Goal: Obtain resource: Download file/media

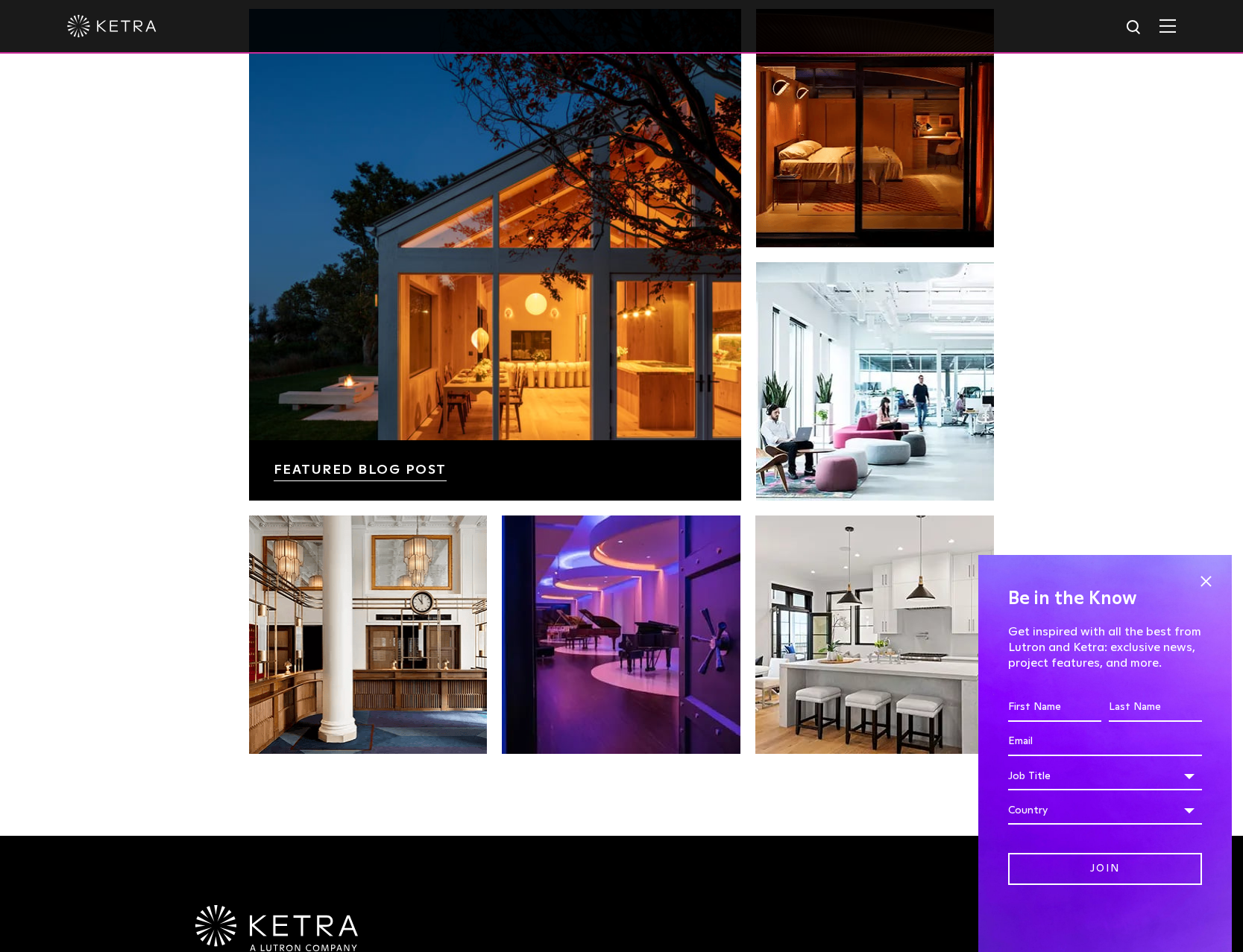
scroll to position [3139, 0]
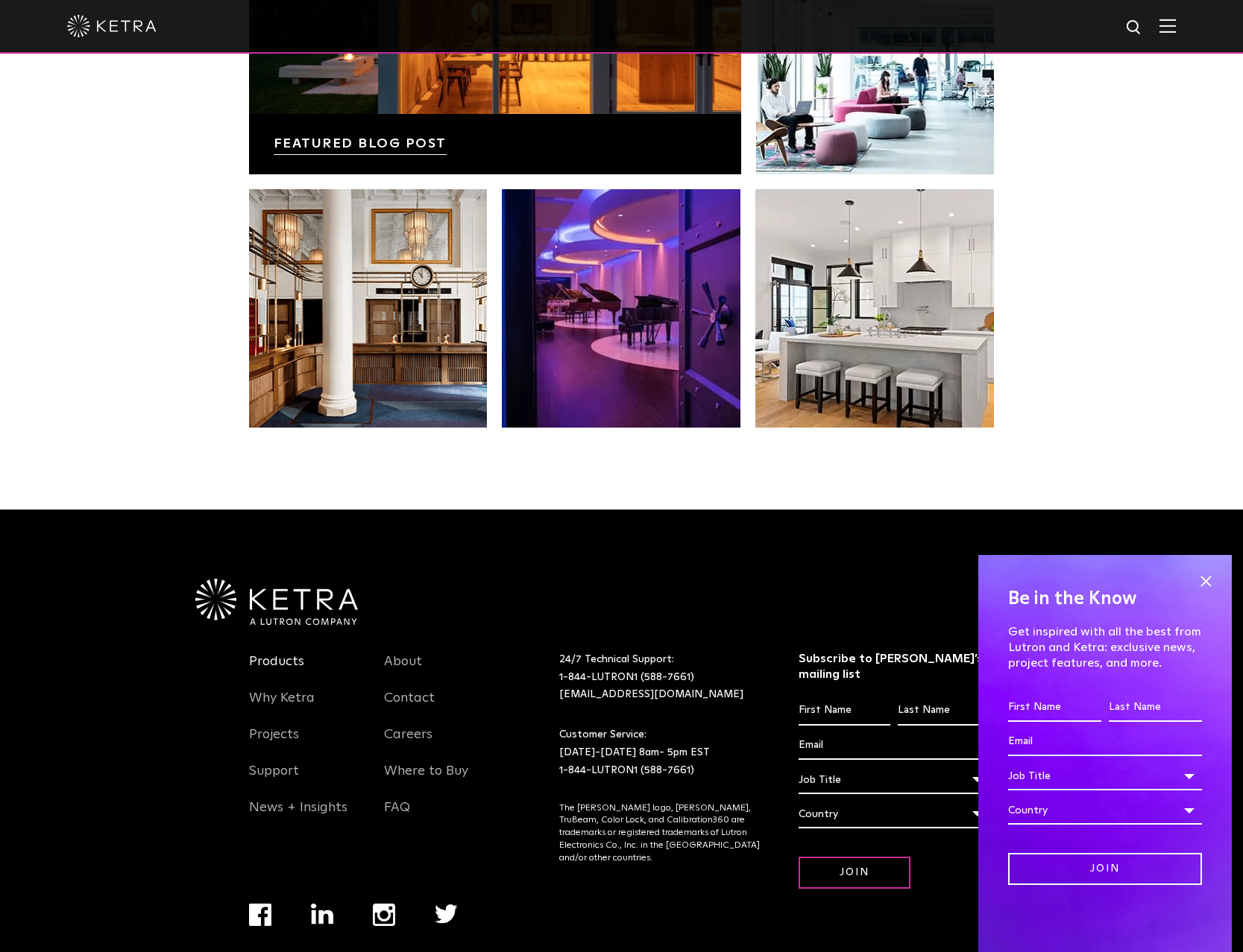
click at [282, 653] on link "Products" at bounding box center [277, 670] width 55 height 34
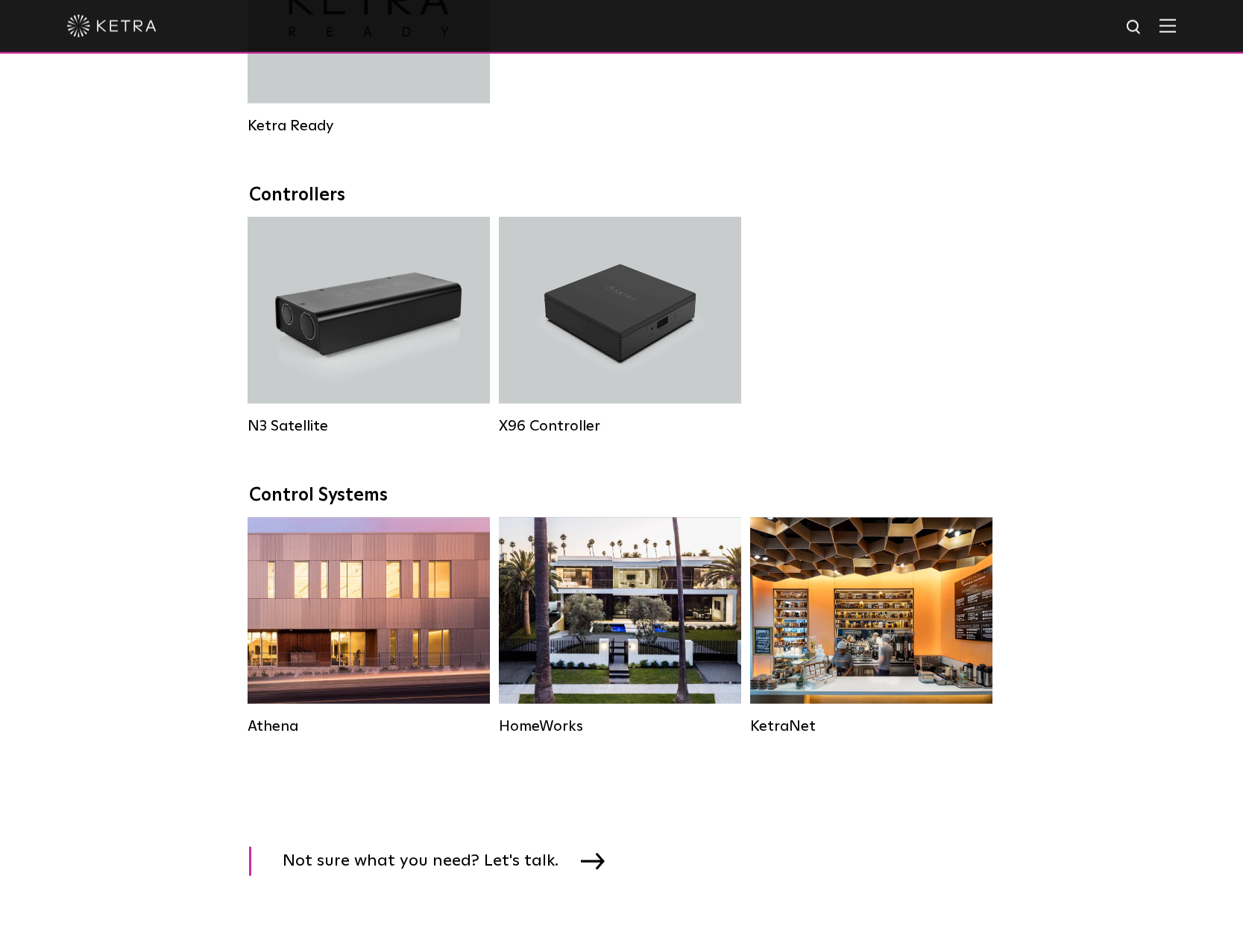
scroll to position [1900, 0]
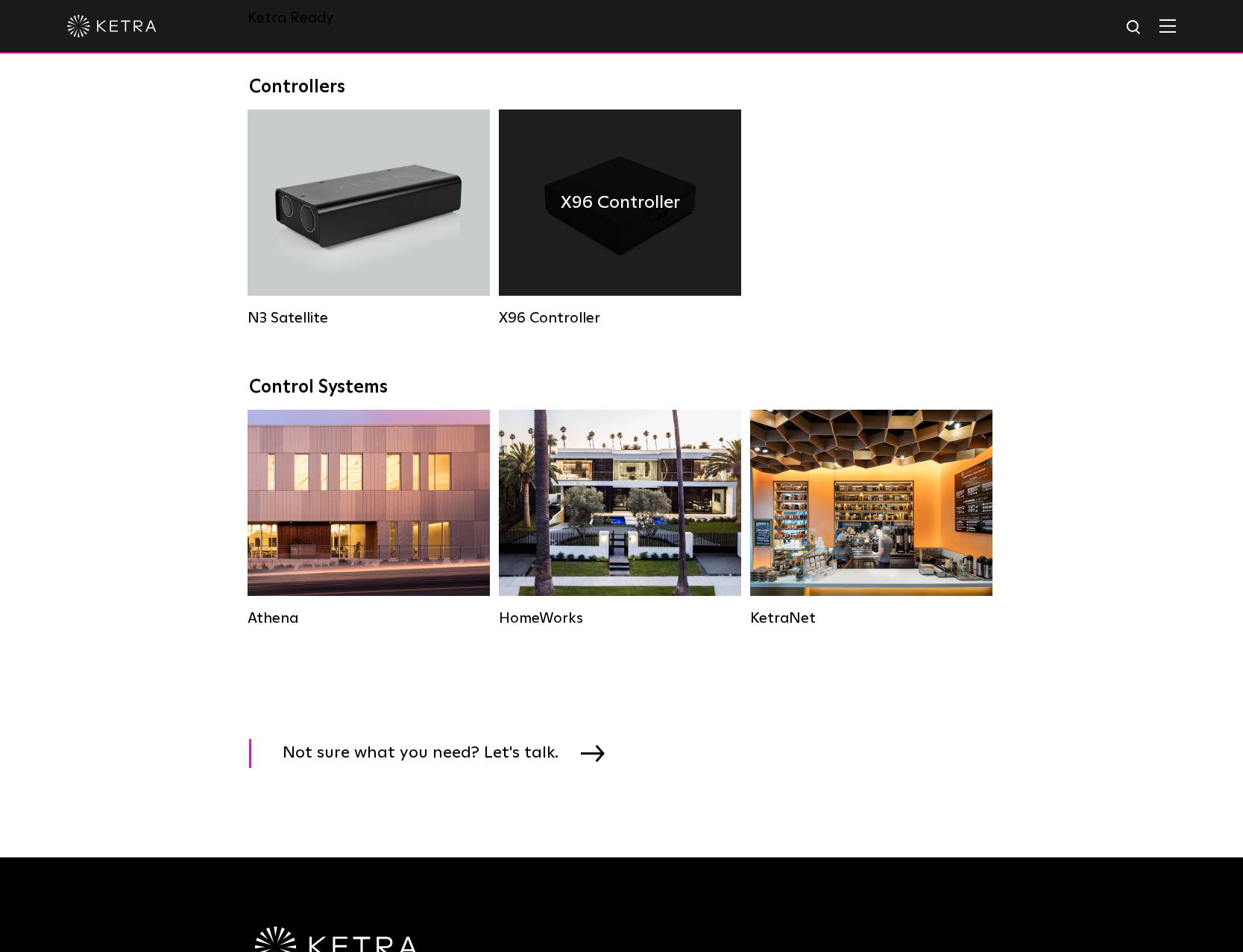
click at [592, 244] on div "X96 Controller" at bounding box center [621, 202] width 243 height 187
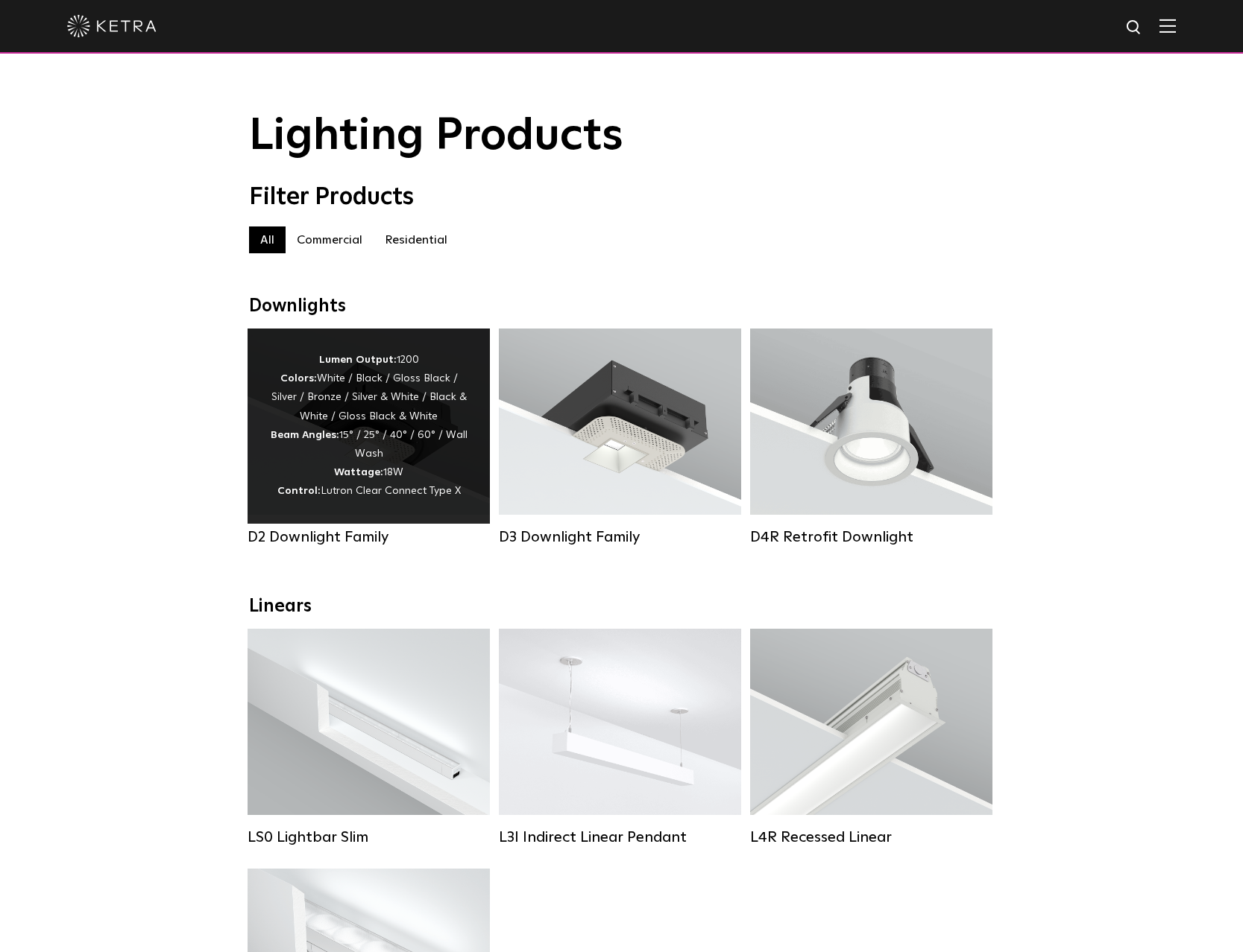
click at [371, 445] on div "Lumen Output: 1200 Colors: White / Black / Gloss Black / Silver / Bronze / Silv…" at bounding box center [369, 426] width 198 height 151
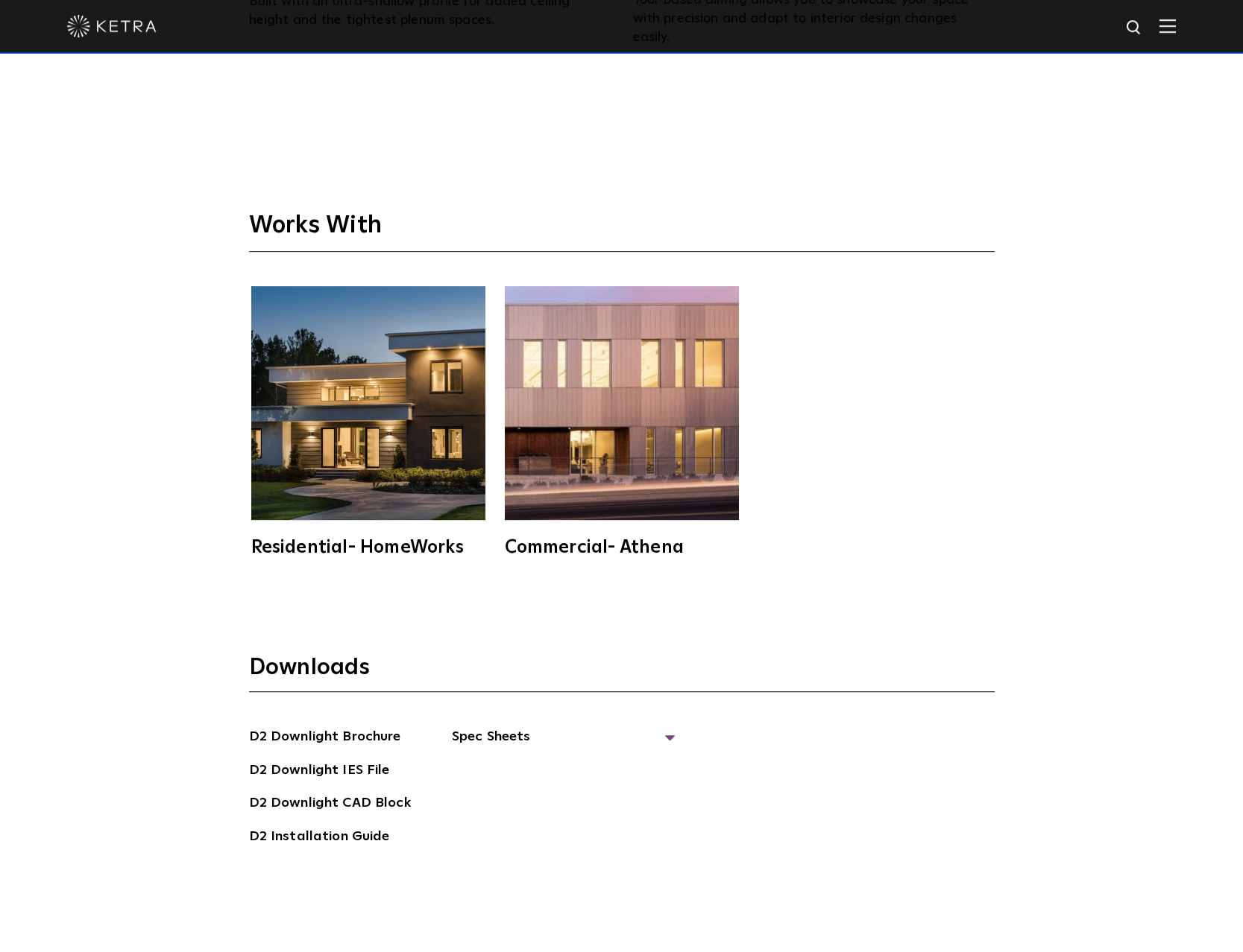
scroll to position [4637, 0]
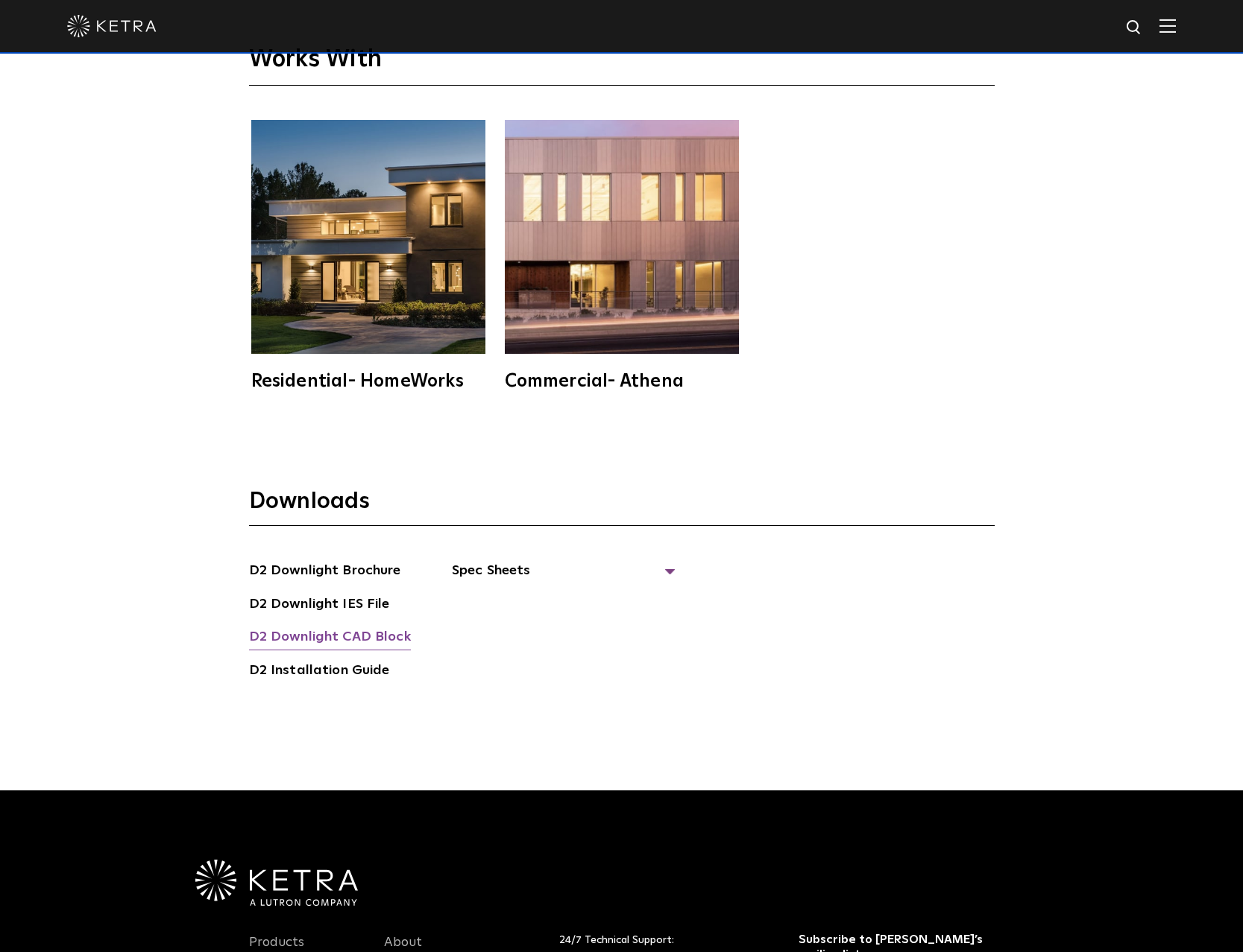
click at [367, 627] on link "D2 Downlight CAD Block" at bounding box center [330, 639] width 162 height 24
click at [905, 5] on div at bounding box center [622, 26] width 1109 height 52
click at [514, 561] on span "Spec Sheets" at bounding box center [563, 577] width 223 height 33
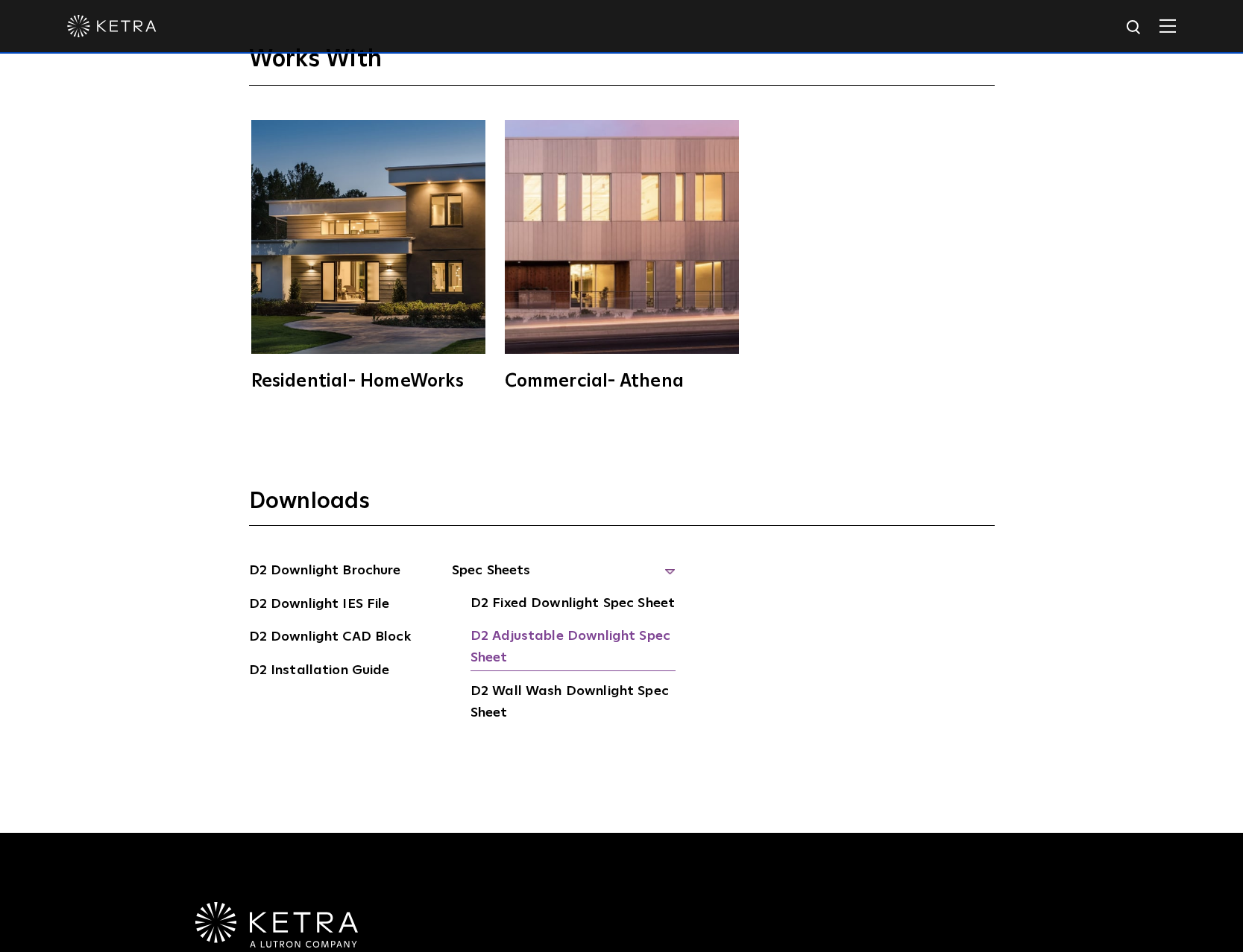
click at [555, 626] on link "D2 Adjustable Downlight Spec Sheet" at bounding box center [573, 648] width 205 height 45
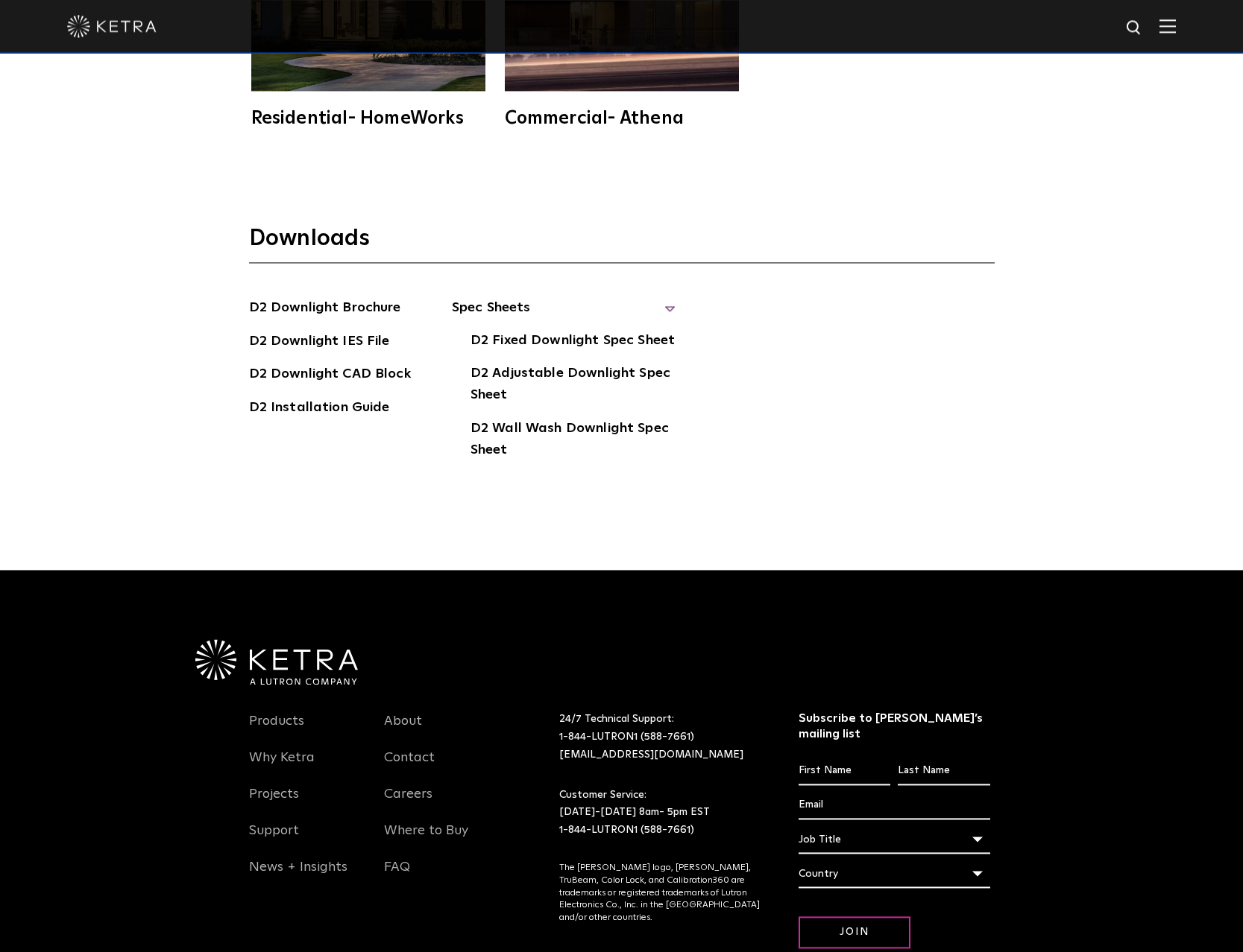
scroll to position [4979, 0]
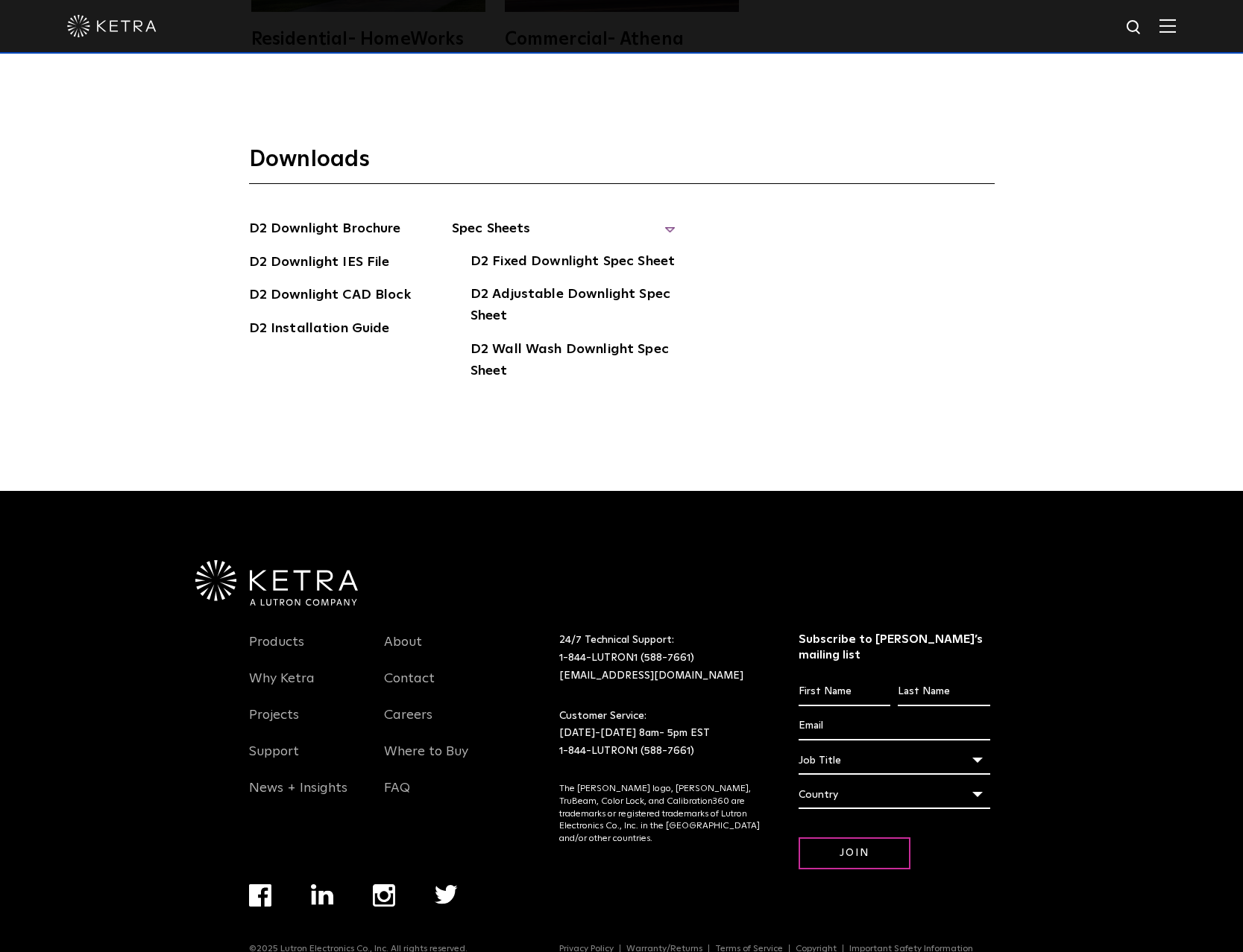
click at [1171, 31] on img at bounding box center [1168, 25] width 17 height 14
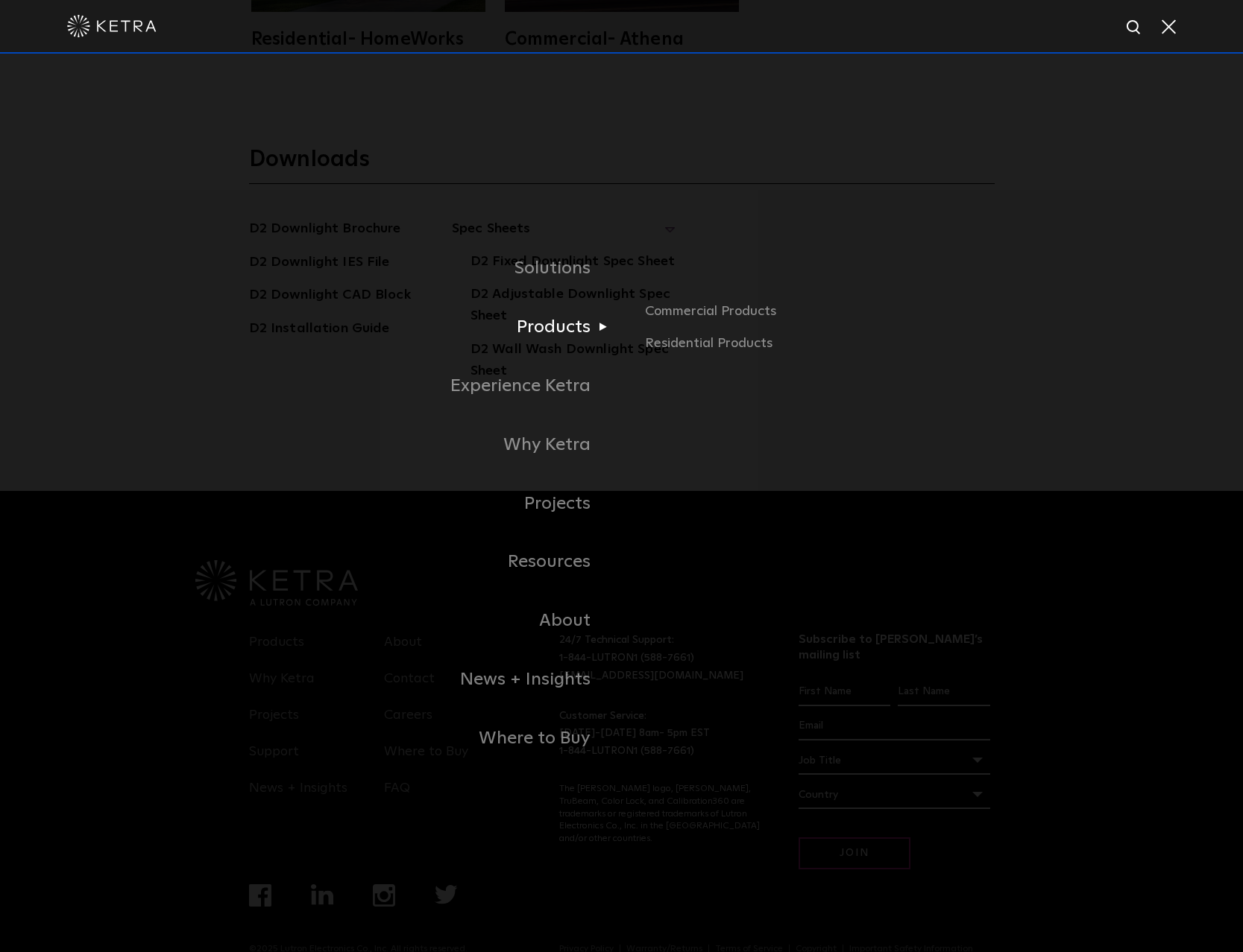
click at [574, 329] on link "Products" at bounding box center [435, 327] width 372 height 59
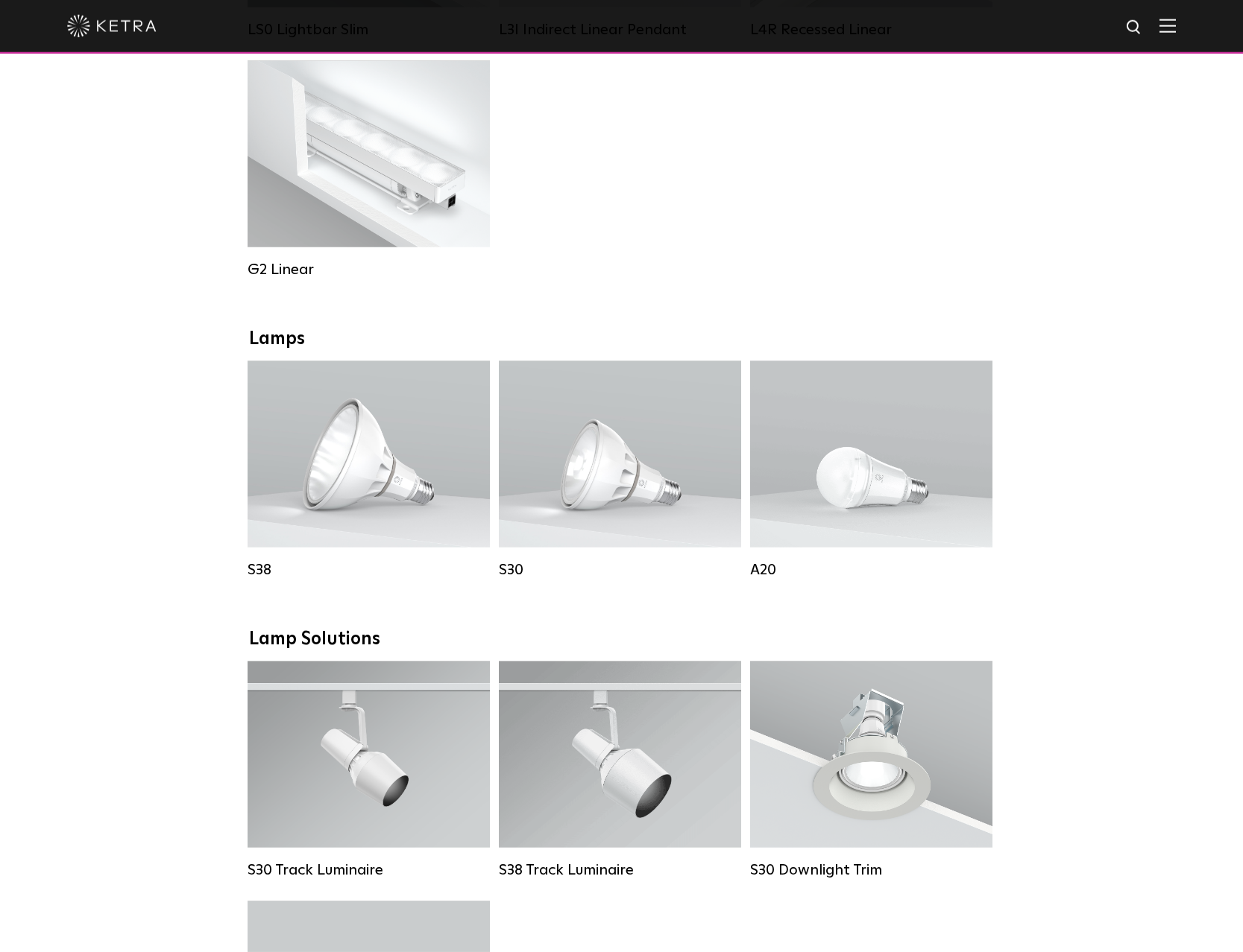
scroll to position [1064, 0]
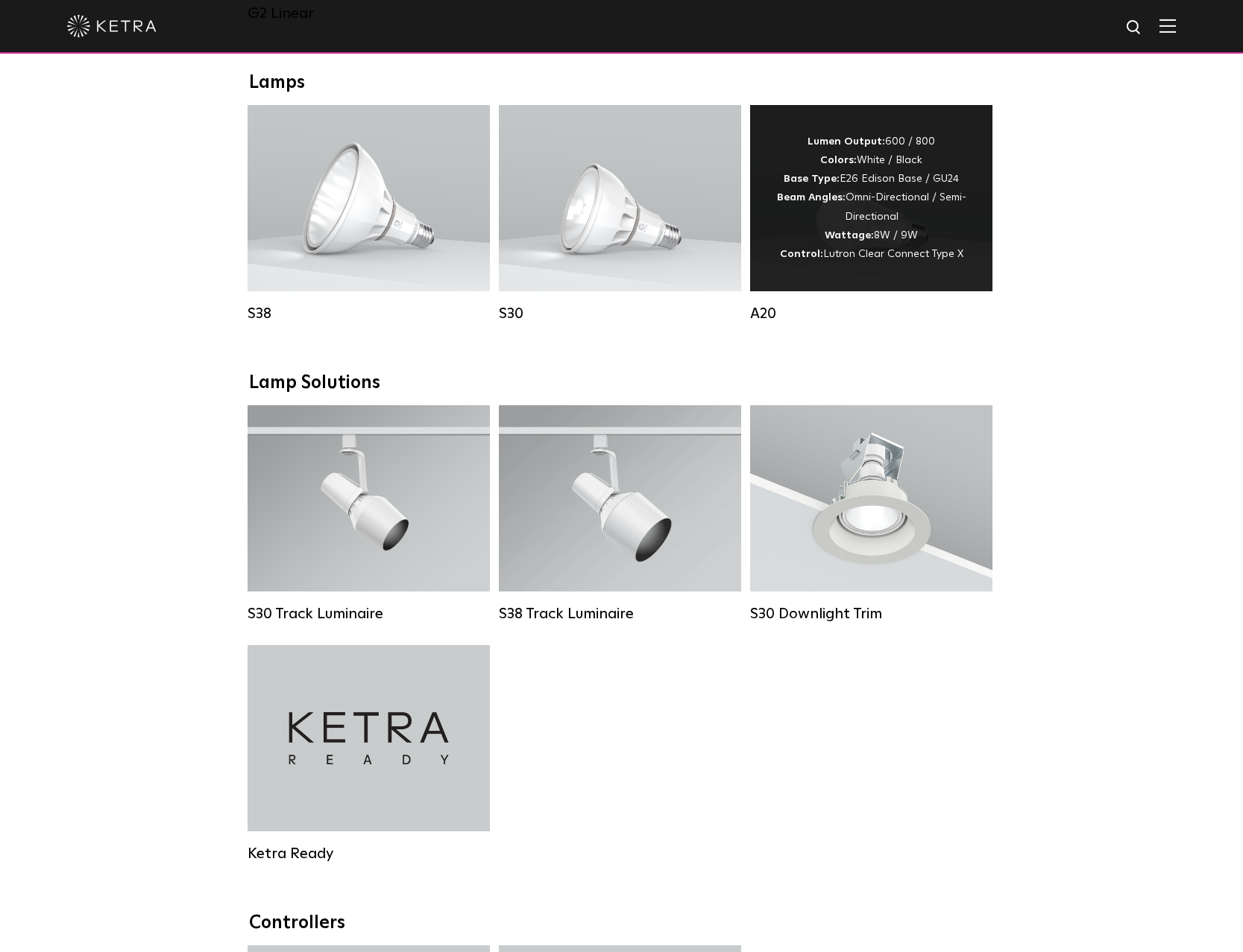
click at [885, 237] on div "Lumen Output: 600 / 800 Colors: White / Black Base Type: E26 Edison Base / GU24…" at bounding box center [871, 198] width 198 height 131
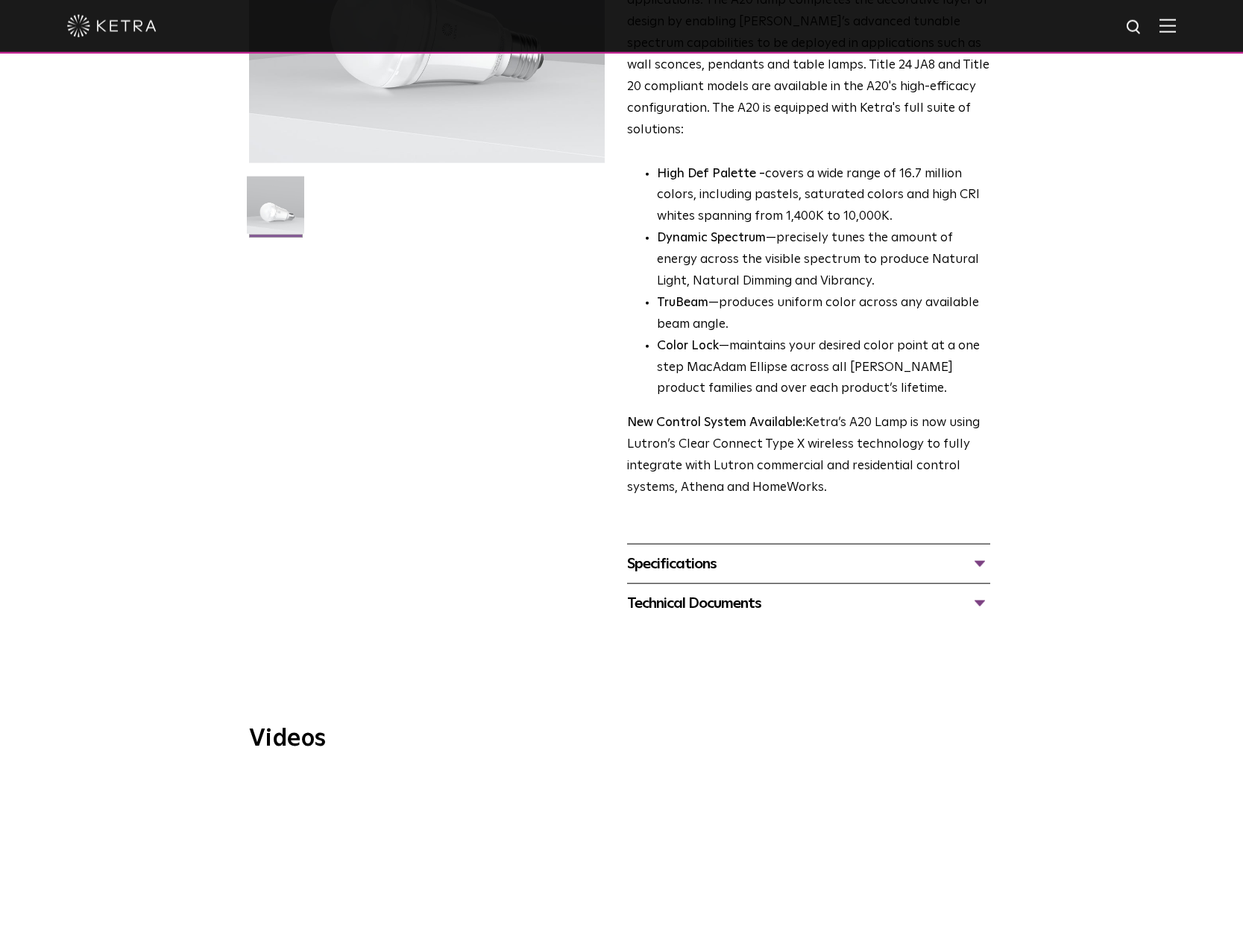
scroll to position [380, 0]
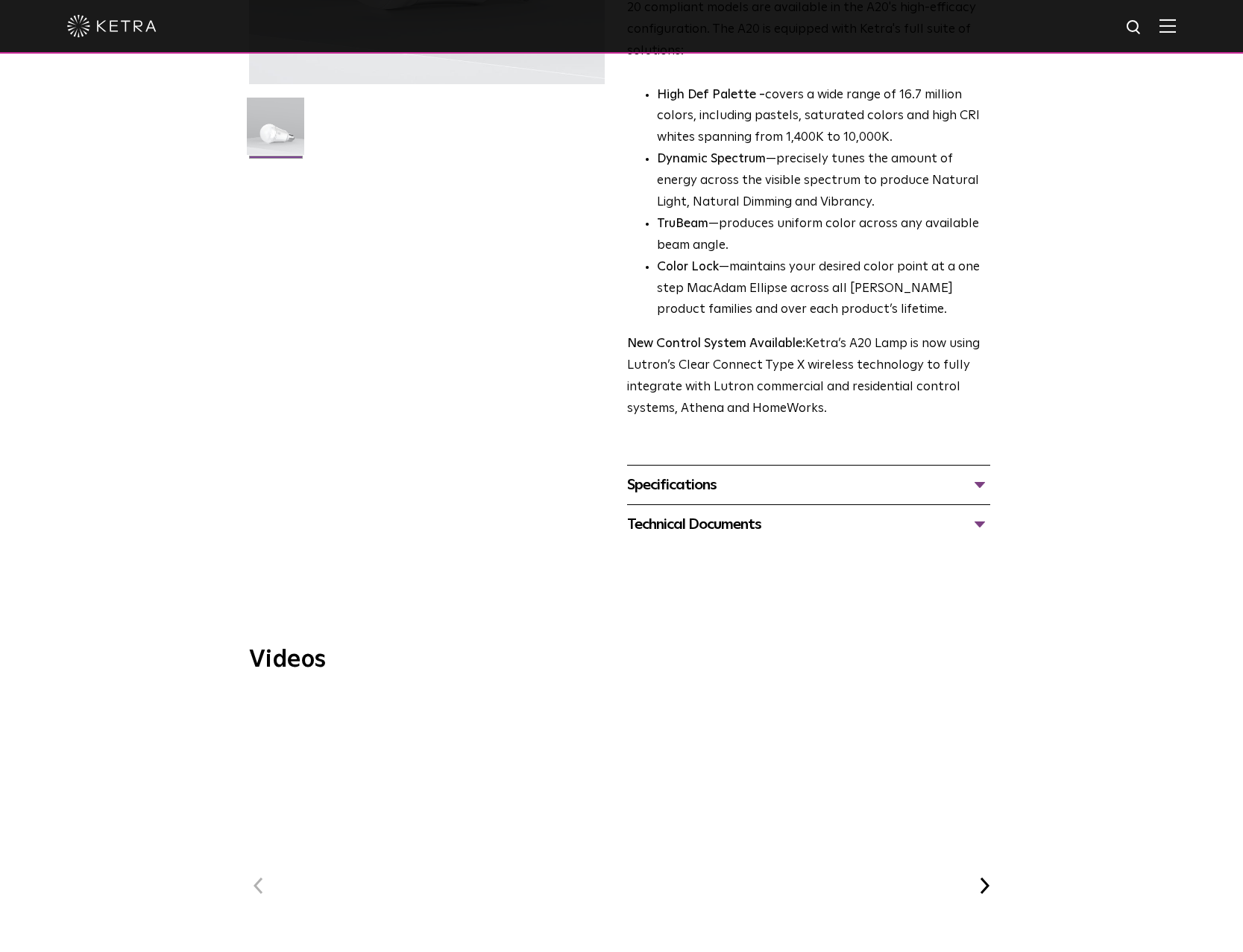
click at [982, 473] on div "Specifications" at bounding box center [808, 485] width 363 height 24
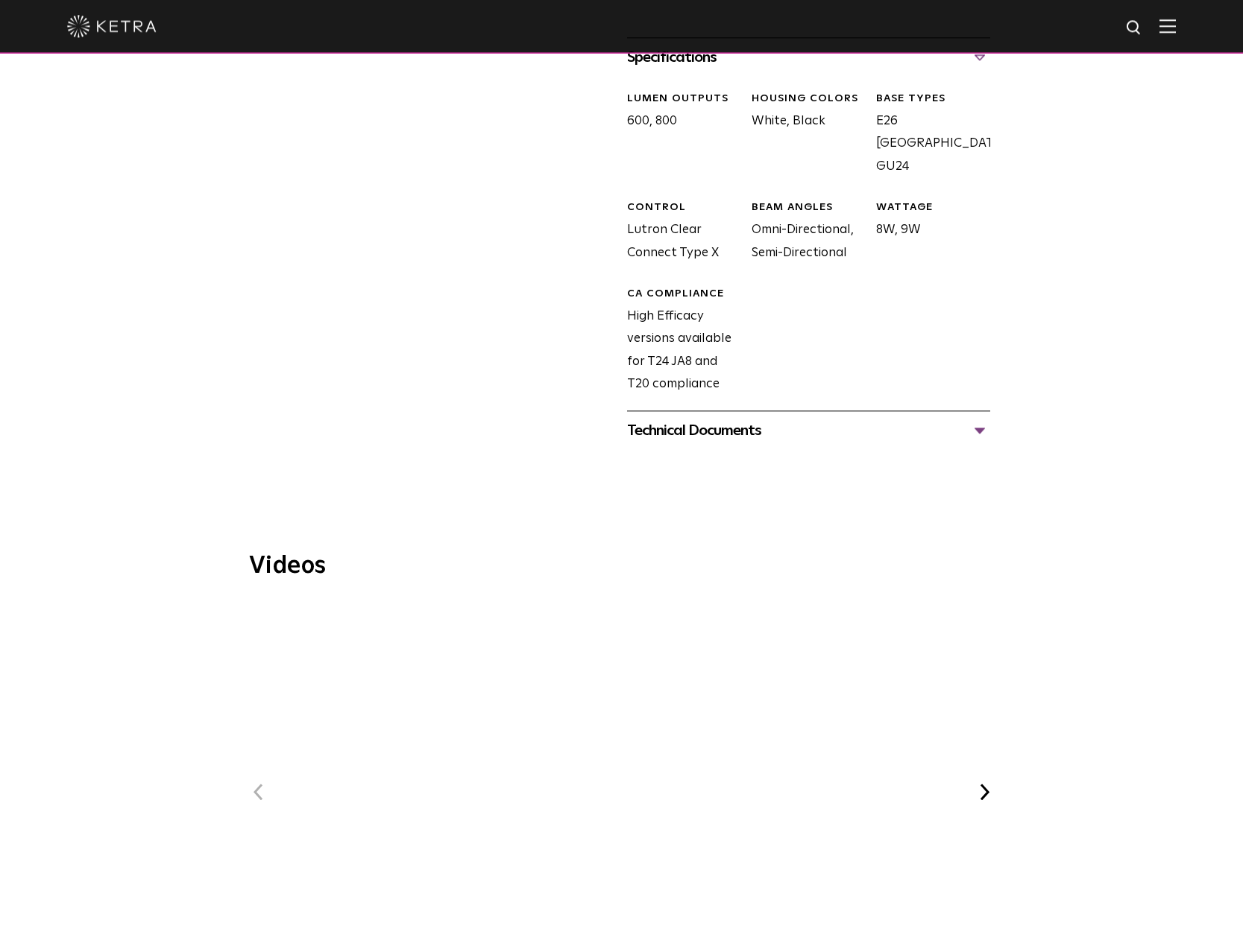
scroll to position [988, 0]
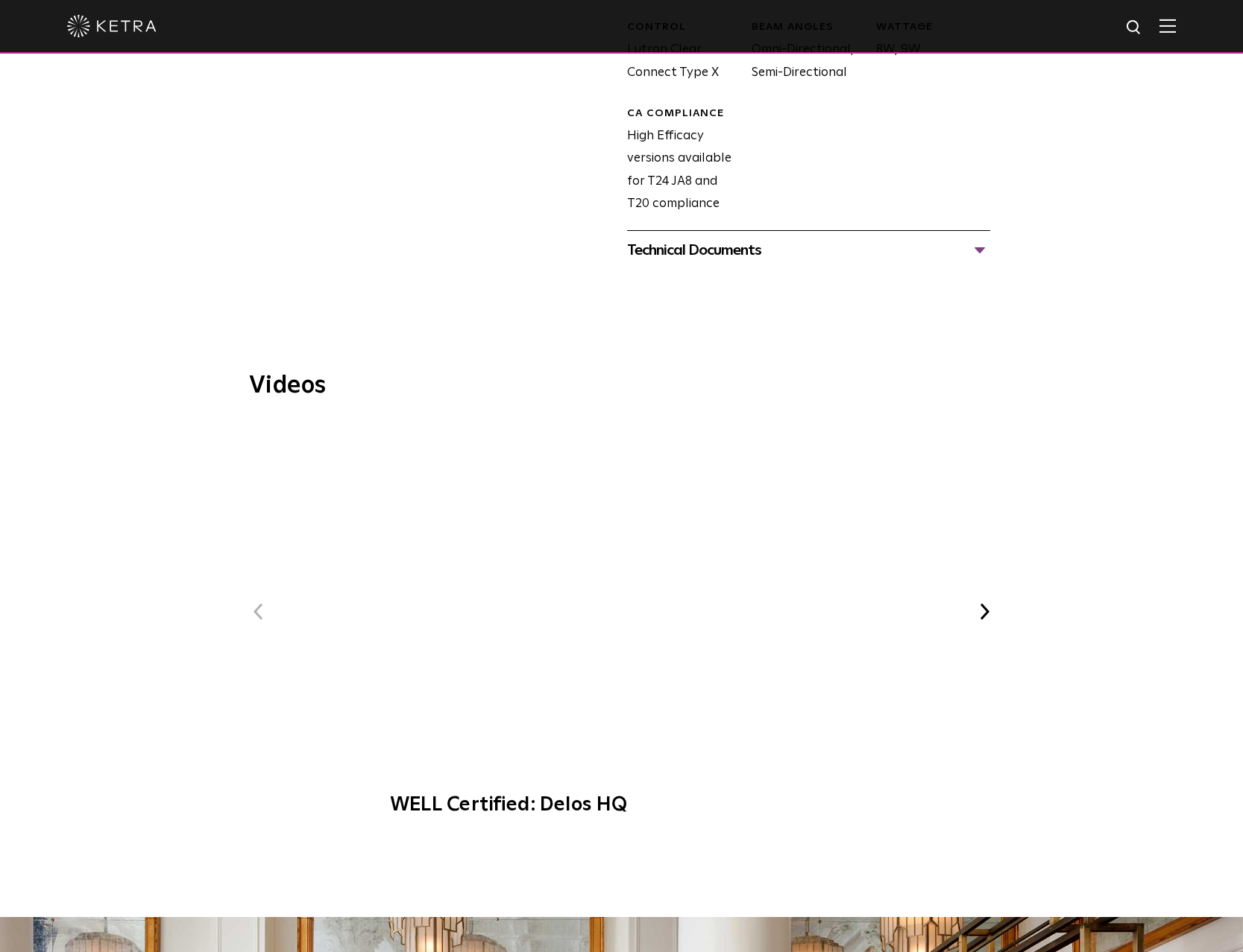
click at [978, 239] on div "Technical Documents" at bounding box center [808, 251] width 363 height 24
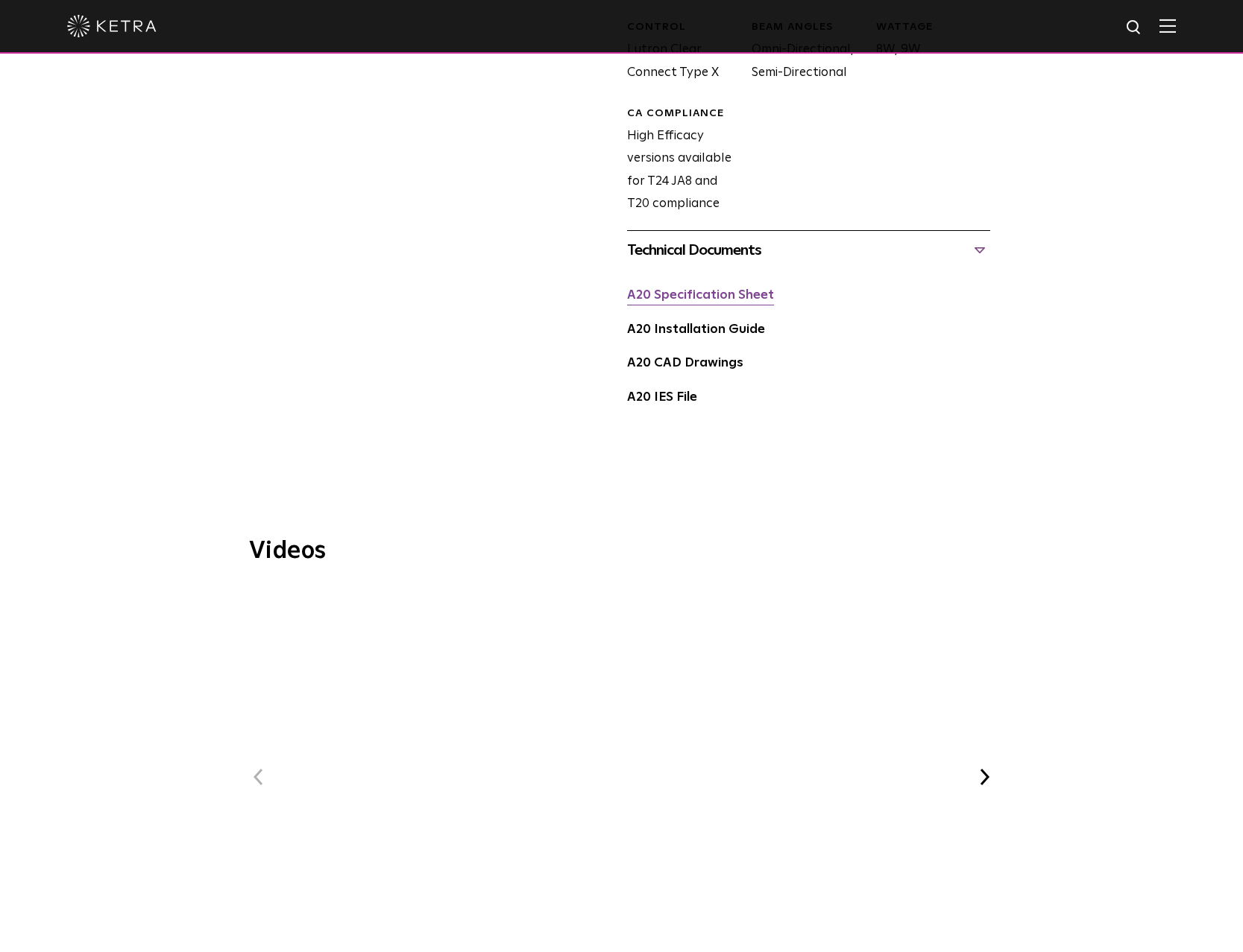
click at [726, 289] on link "A20 Specification Sheet" at bounding box center [701, 296] width 147 height 13
click at [1161, 22] on img at bounding box center [1168, 25] width 17 height 14
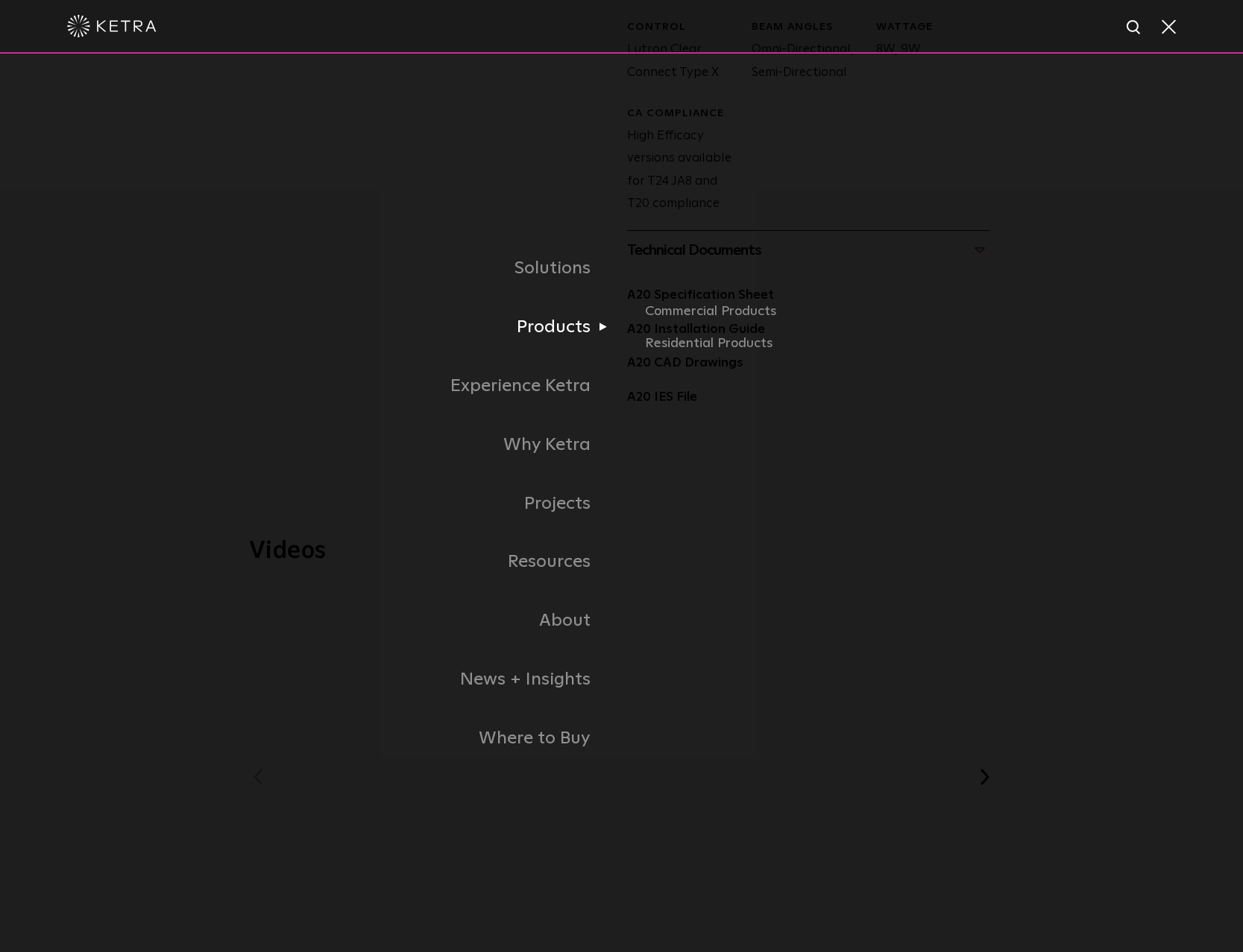
click at [559, 328] on link "Products" at bounding box center [435, 327] width 372 height 59
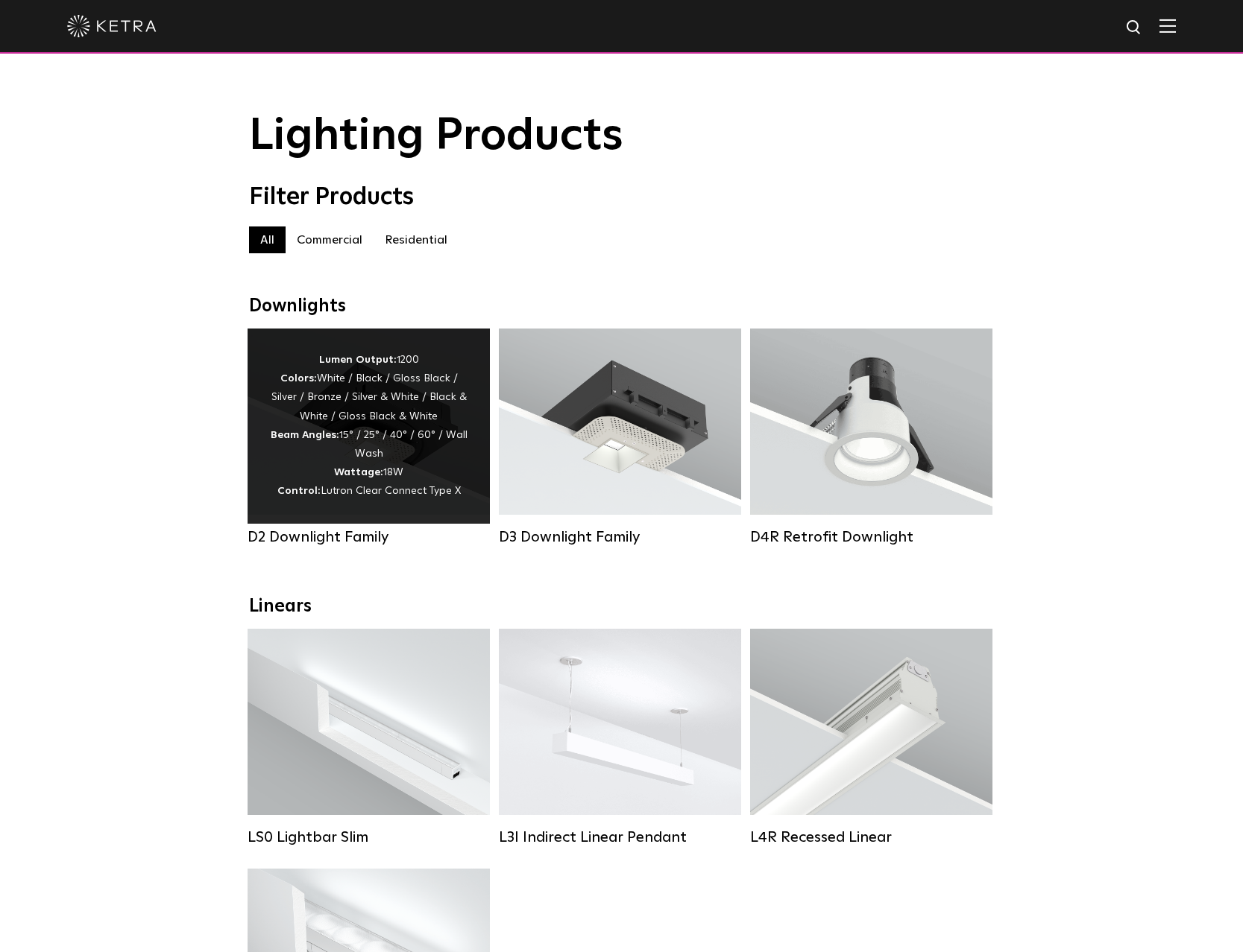
click at [360, 417] on div "Lumen Output: 1200 Colors: White / Black / Gloss Black / Silver / Bronze / Silv…" at bounding box center [369, 426] width 198 height 151
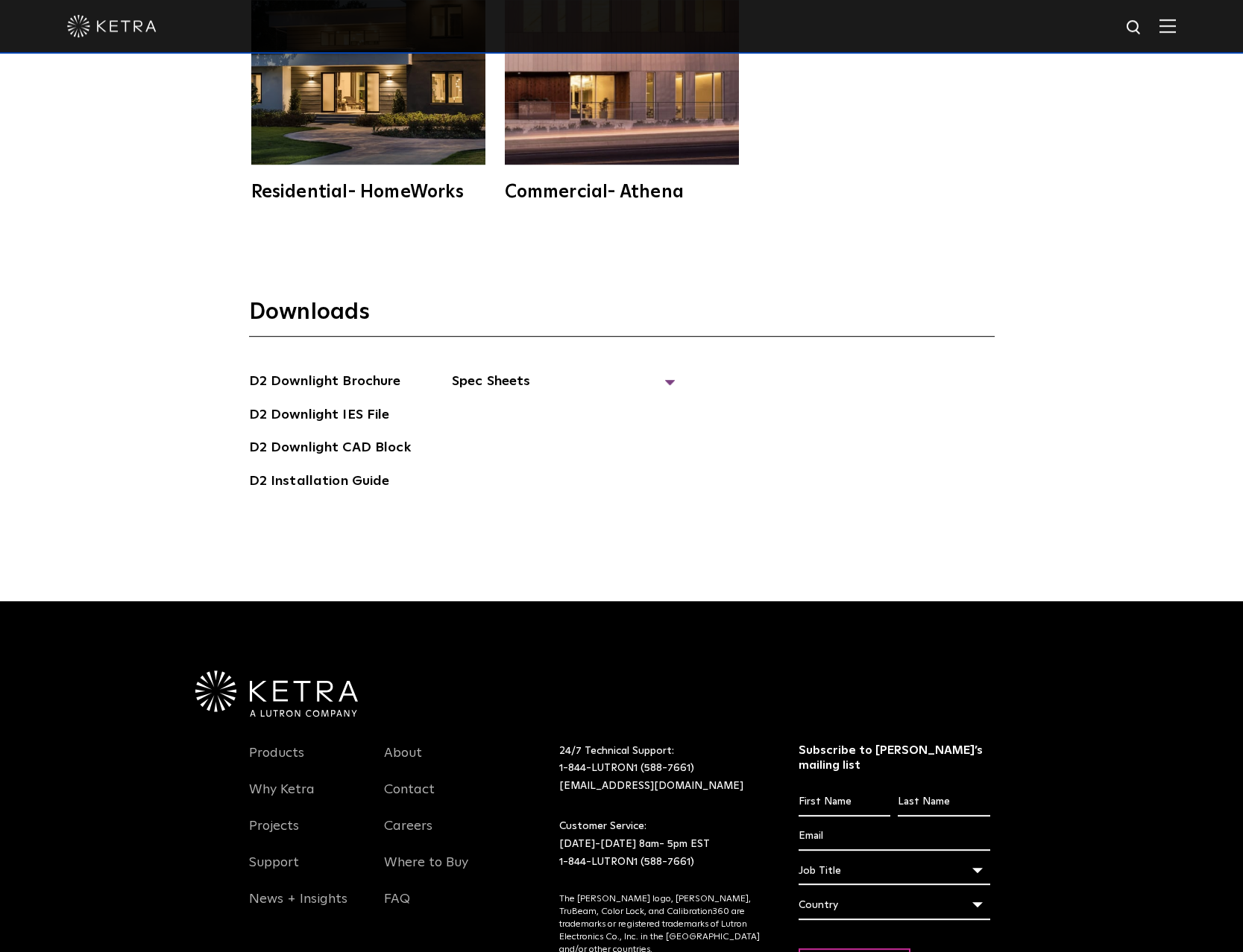
scroll to position [4865, 0]
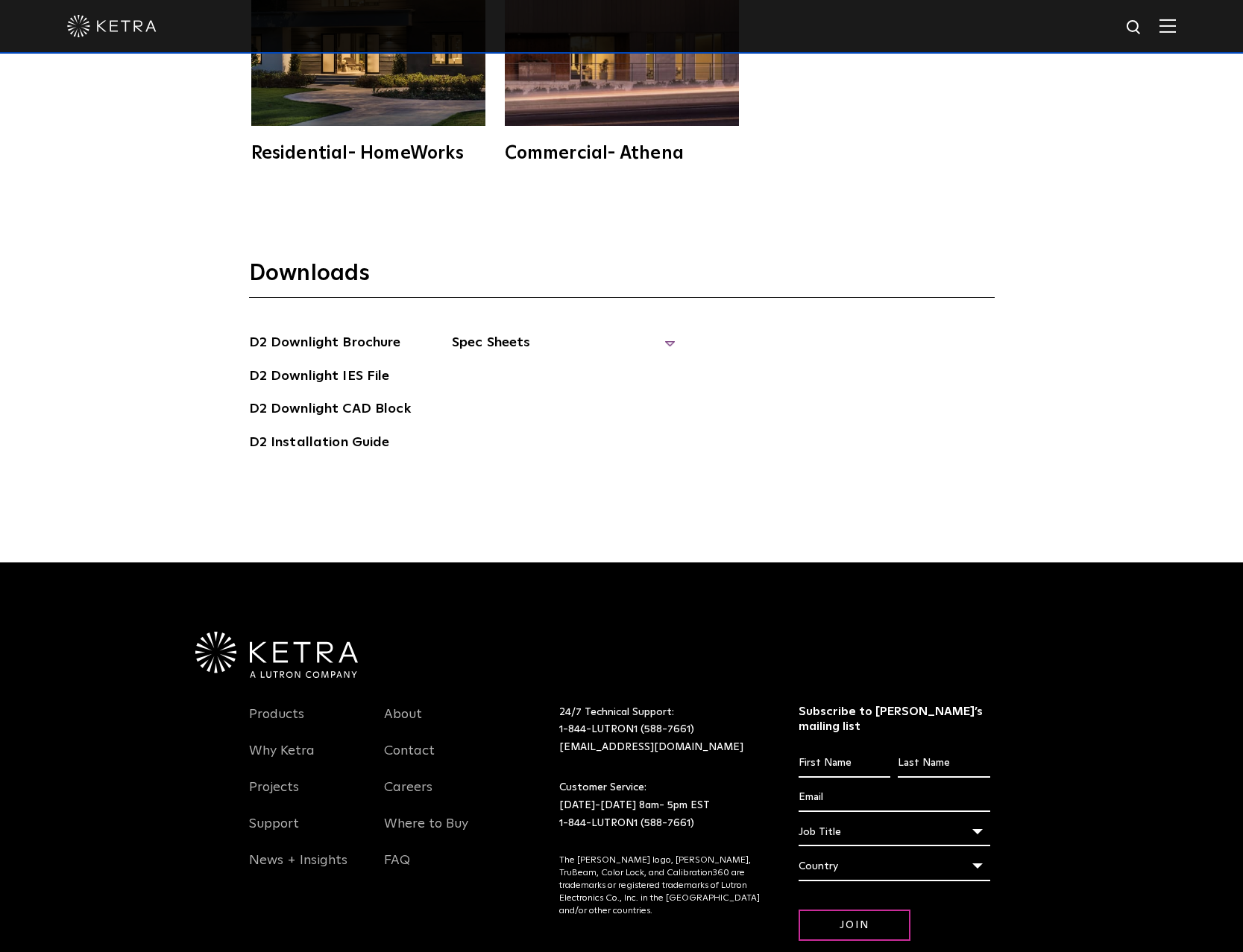
click at [667, 333] on span "Spec Sheets" at bounding box center [563, 349] width 223 height 33
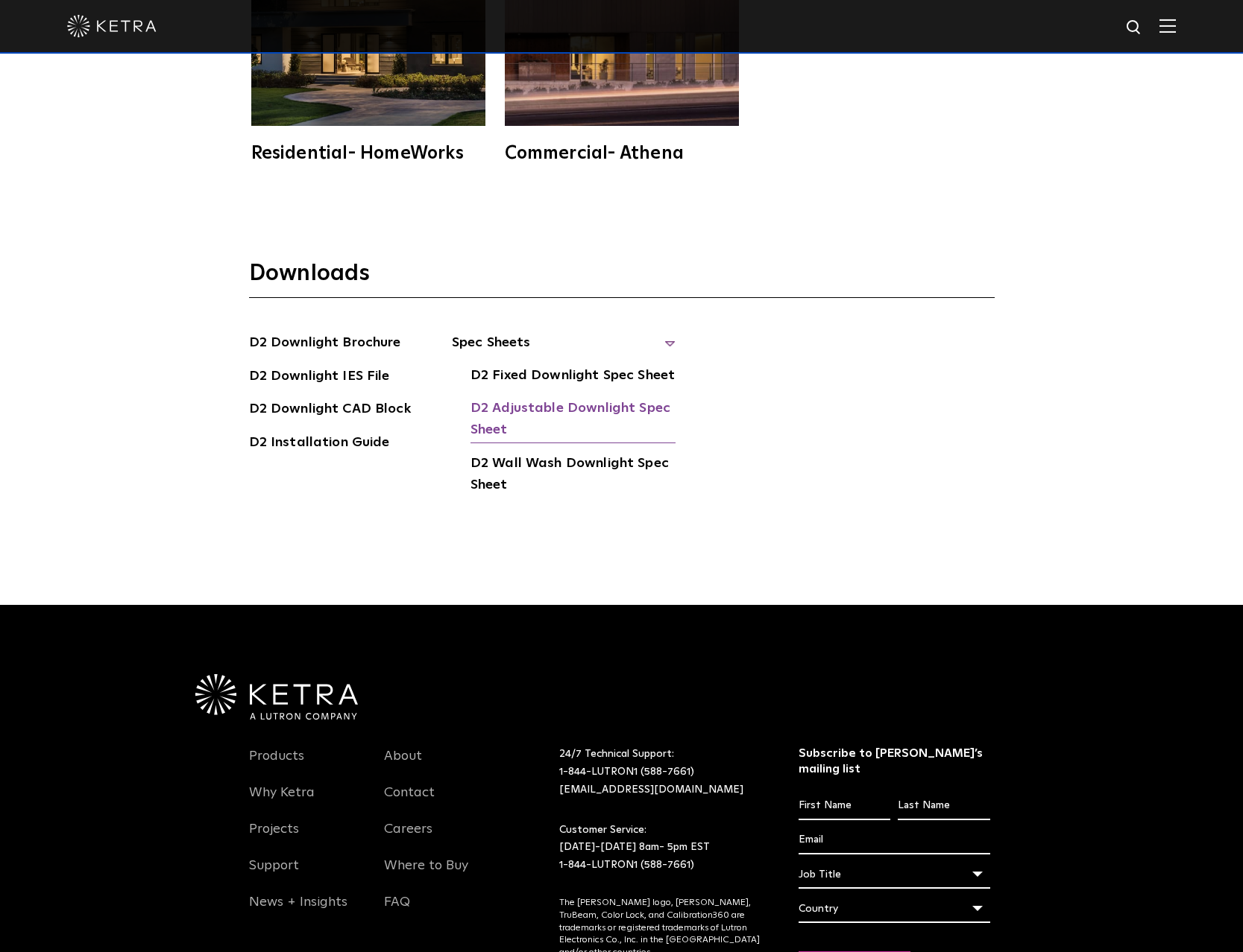
click at [604, 398] on link "D2 Adjustable Downlight Spec Sheet" at bounding box center [573, 420] width 205 height 45
